Goal: Task Accomplishment & Management: Manage account settings

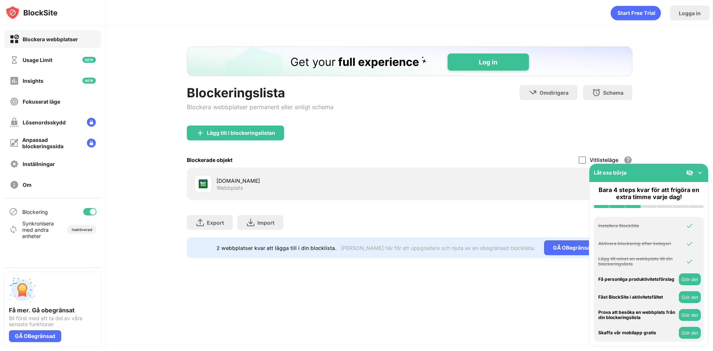
click at [701, 173] on img at bounding box center [700, 172] width 7 height 7
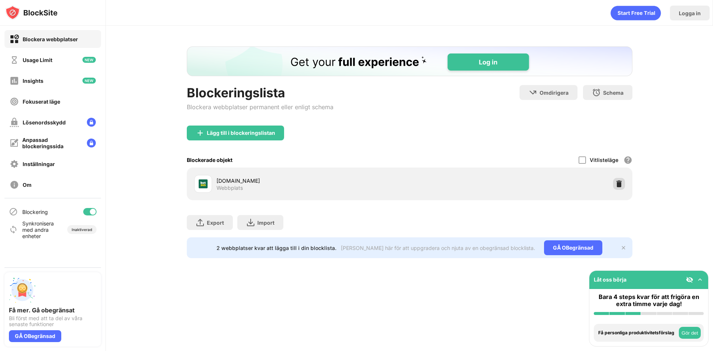
click at [622, 182] on img at bounding box center [619, 183] width 7 height 7
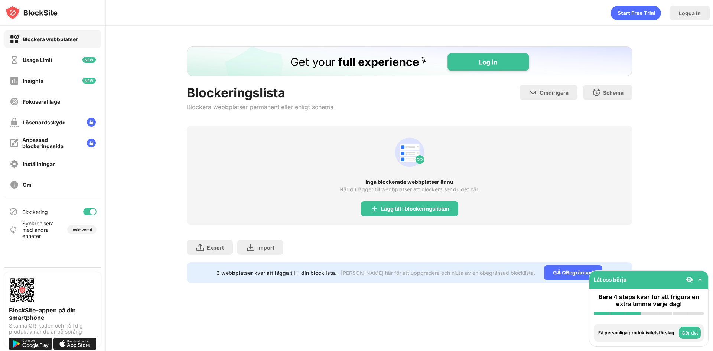
click at [153, 78] on div "Blockeringslista Blockera webbplatser permanent eller enligt schema Omdirigera …" at bounding box center [409, 165] width 607 height 278
